Goal: Check status: Check status

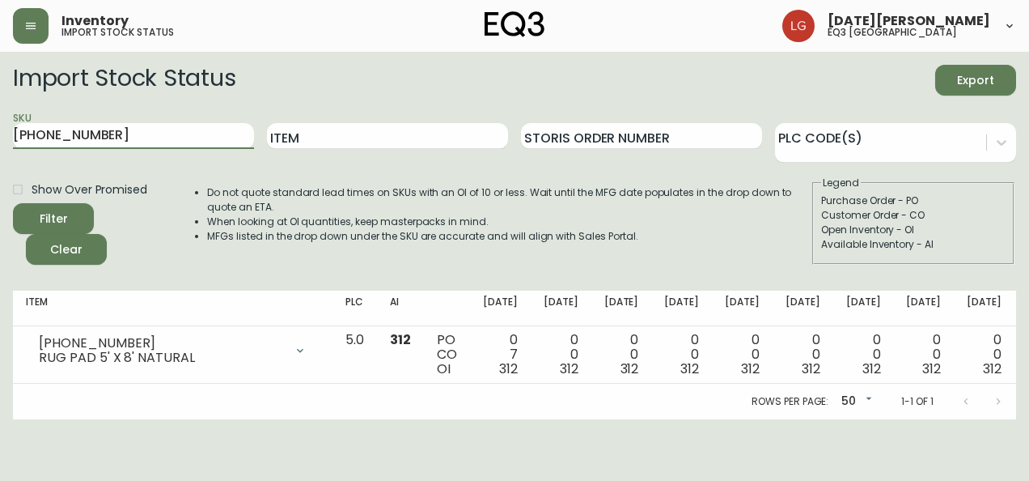
click at [0, 120] on html "Inventory import stock status Lucia Guzman eq3 vancouver Import Stock Status Ex…" at bounding box center [514, 209] width 1029 height 419
paste input "3"
type input "3190-913-0"
click at [13, 203] on button "Filter" at bounding box center [53, 218] width 81 height 31
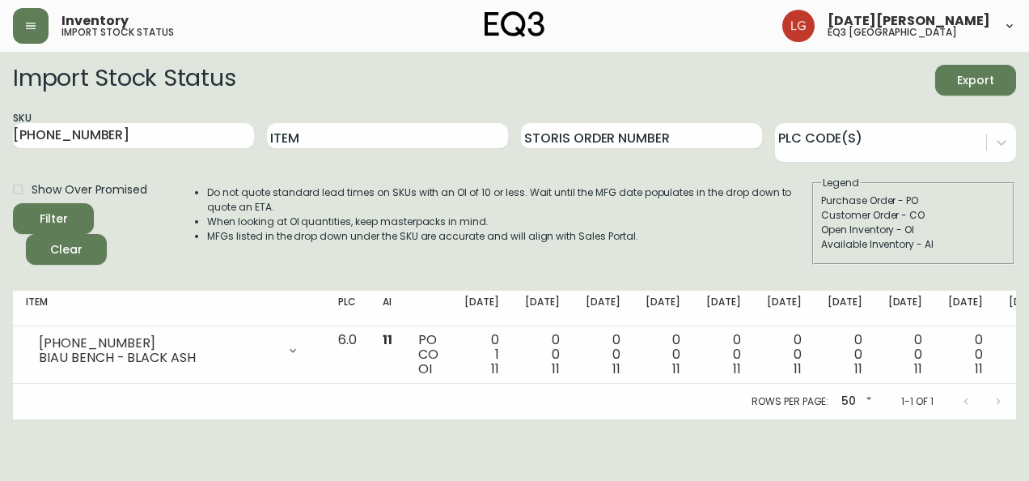
drag, startPoint x: 141, startPoint y: 134, endPoint x: 0, endPoint y: 108, distance: 143.1
click at [0, 110] on html "Inventory import stock status [DATE][PERSON_NAME] eq3 [GEOGRAPHIC_DATA] Import …" at bounding box center [514, 209] width 1029 height 419
paste input "[PHONE_NUMBER]"
type input "[PHONE_NUMBER]"
click at [13, 203] on button "Filter" at bounding box center [53, 218] width 81 height 31
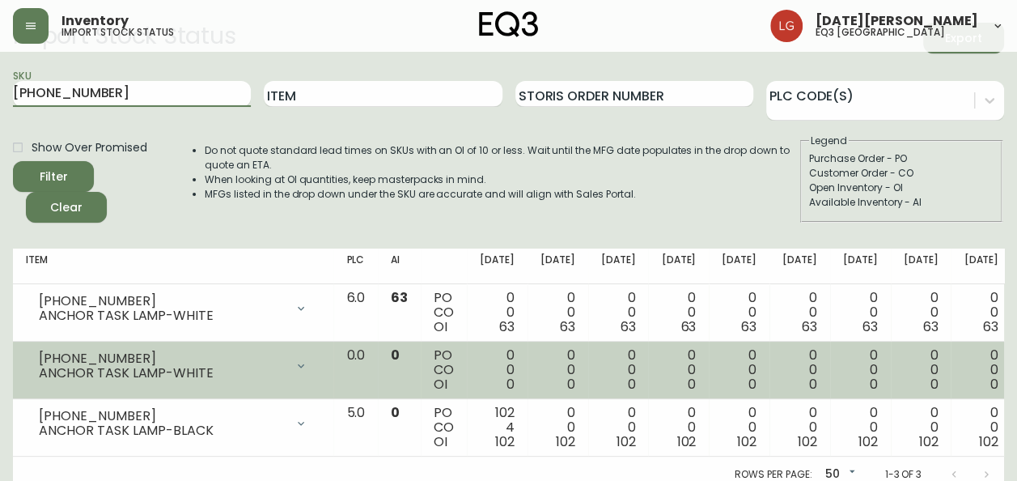
scroll to position [65, 0]
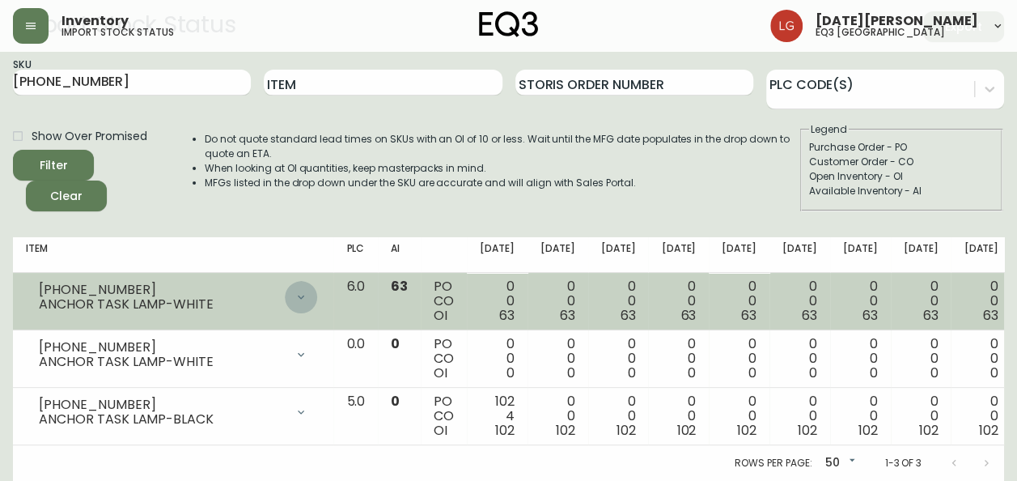
click at [285, 298] on div at bounding box center [301, 297] width 32 height 32
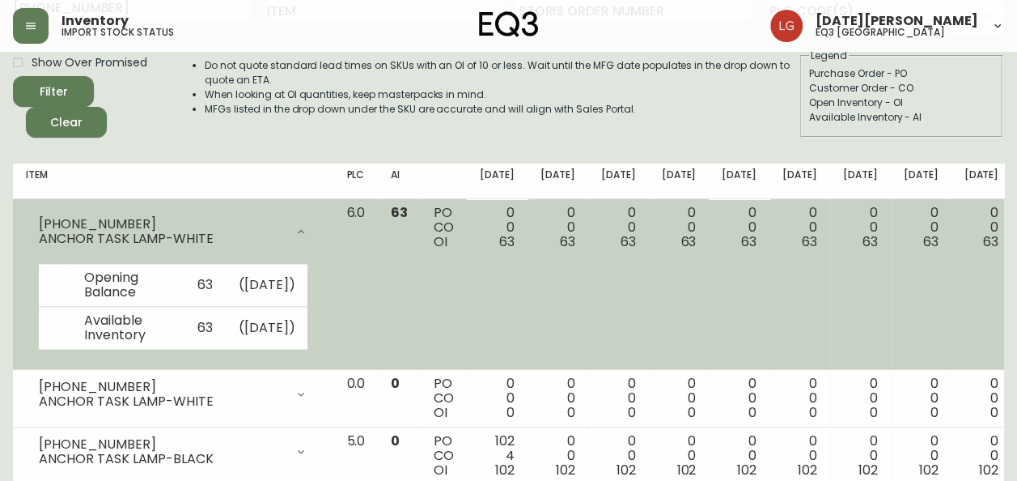
scroll to position [207, 0]
